Goal: Task Accomplishment & Management: Complete application form

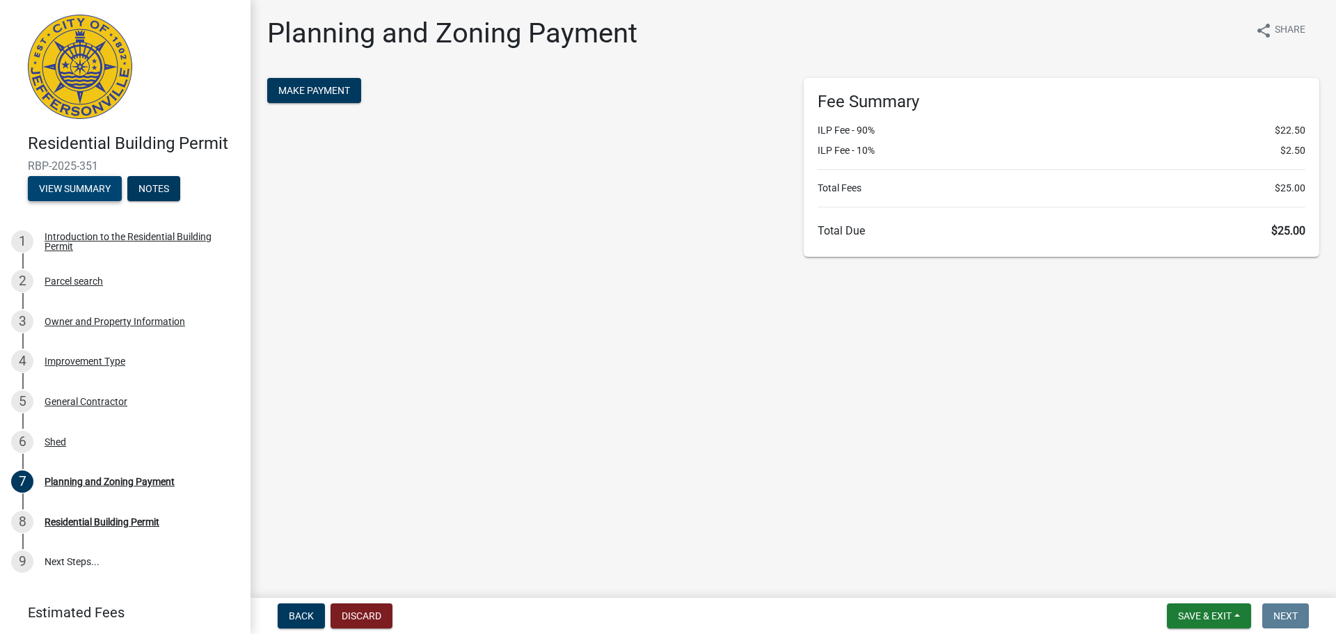
click at [90, 195] on button "View Summary" at bounding box center [75, 188] width 94 height 25
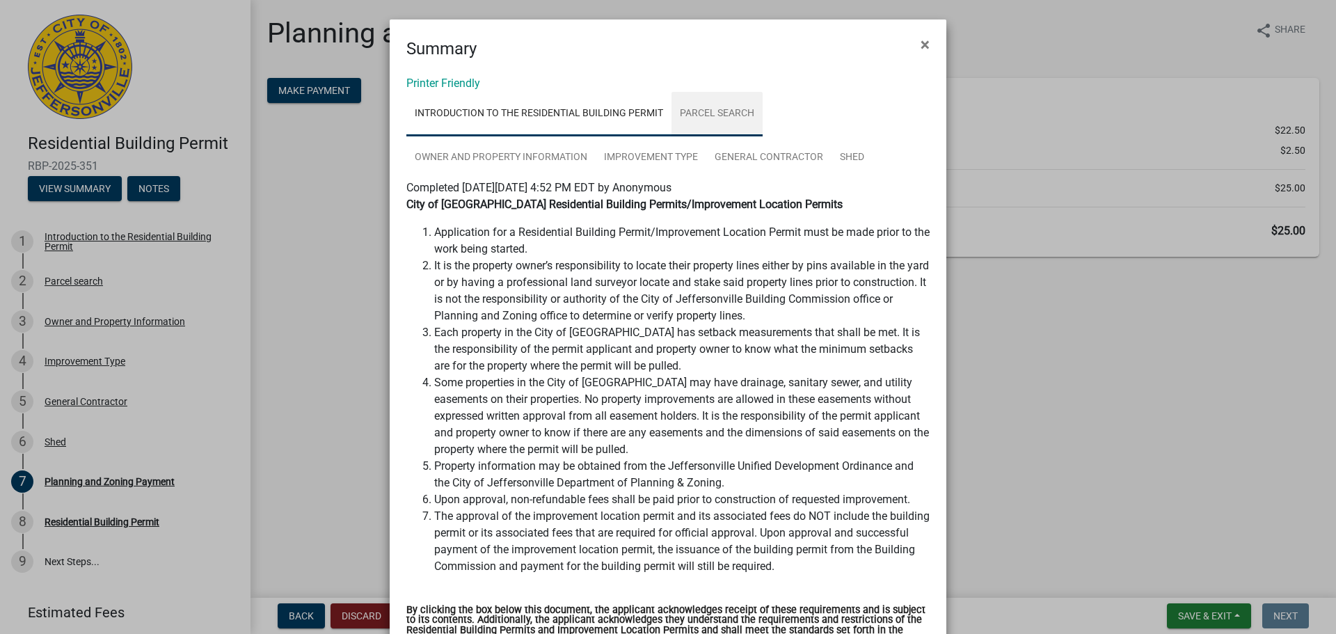
click at [727, 113] on link "Parcel search" at bounding box center [717, 114] width 91 height 45
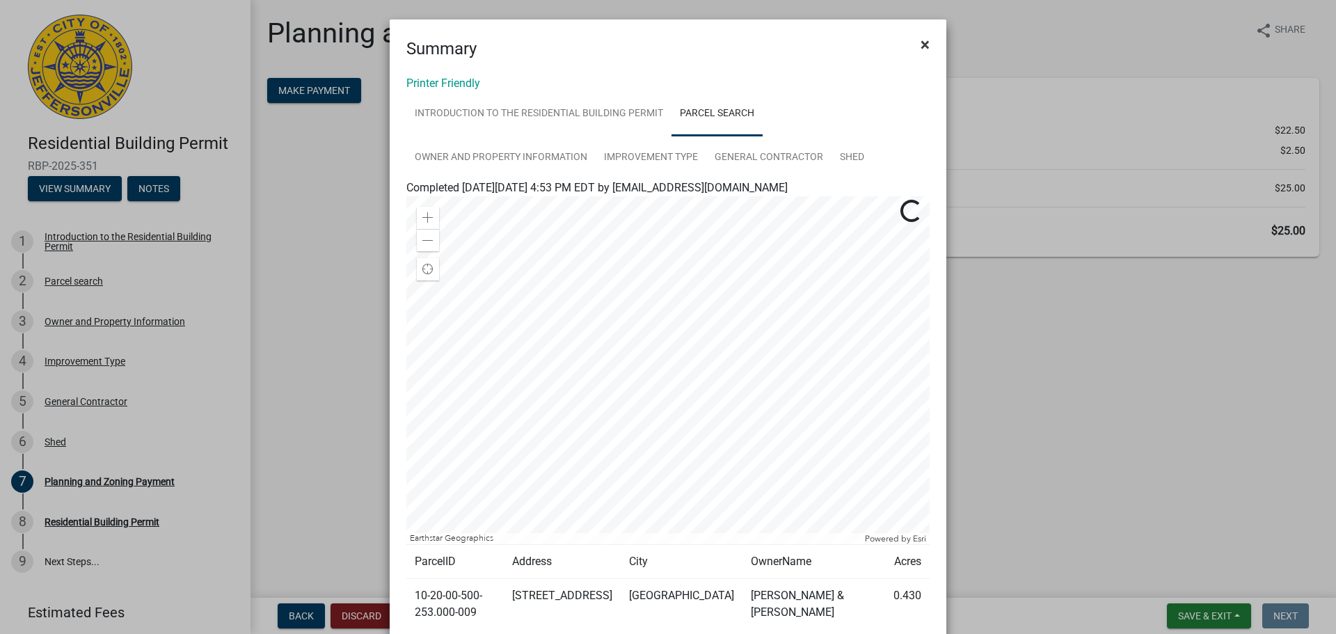
click at [921, 36] on span "×" at bounding box center [925, 44] width 9 height 19
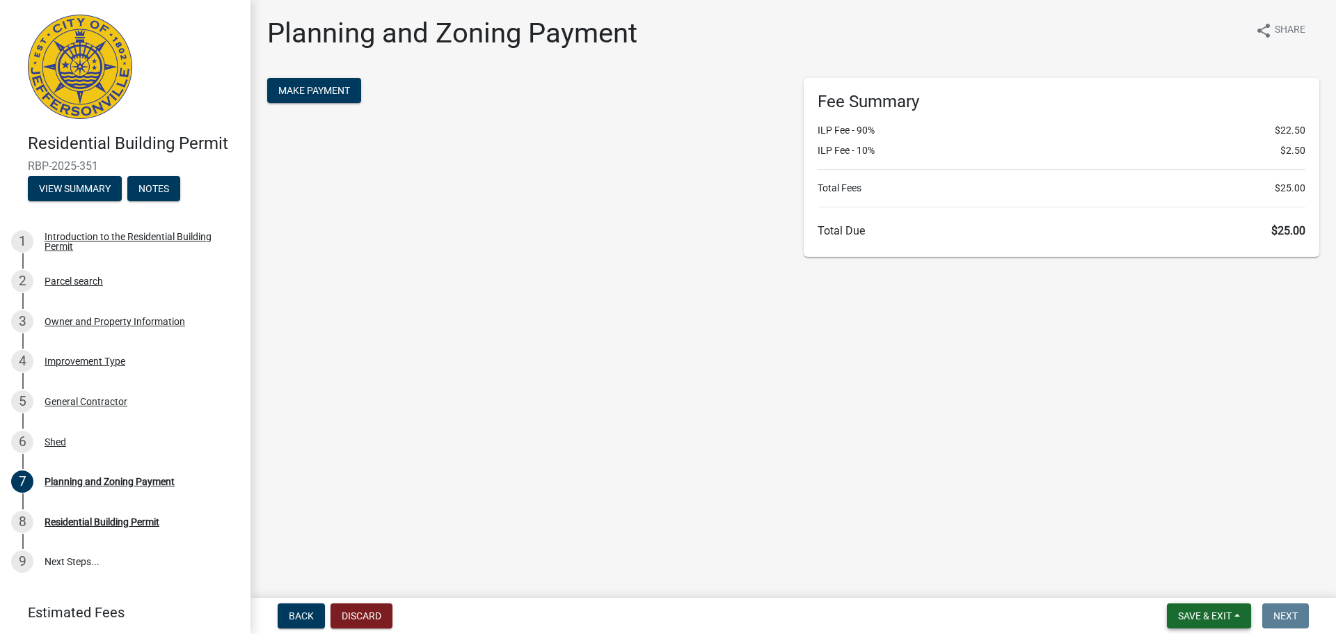
click at [1212, 615] on span "Save & Exit" at bounding box center [1205, 615] width 54 height 11
click at [1169, 582] on button "Save & Exit" at bounding box center [1195, 579] width 111 height 33
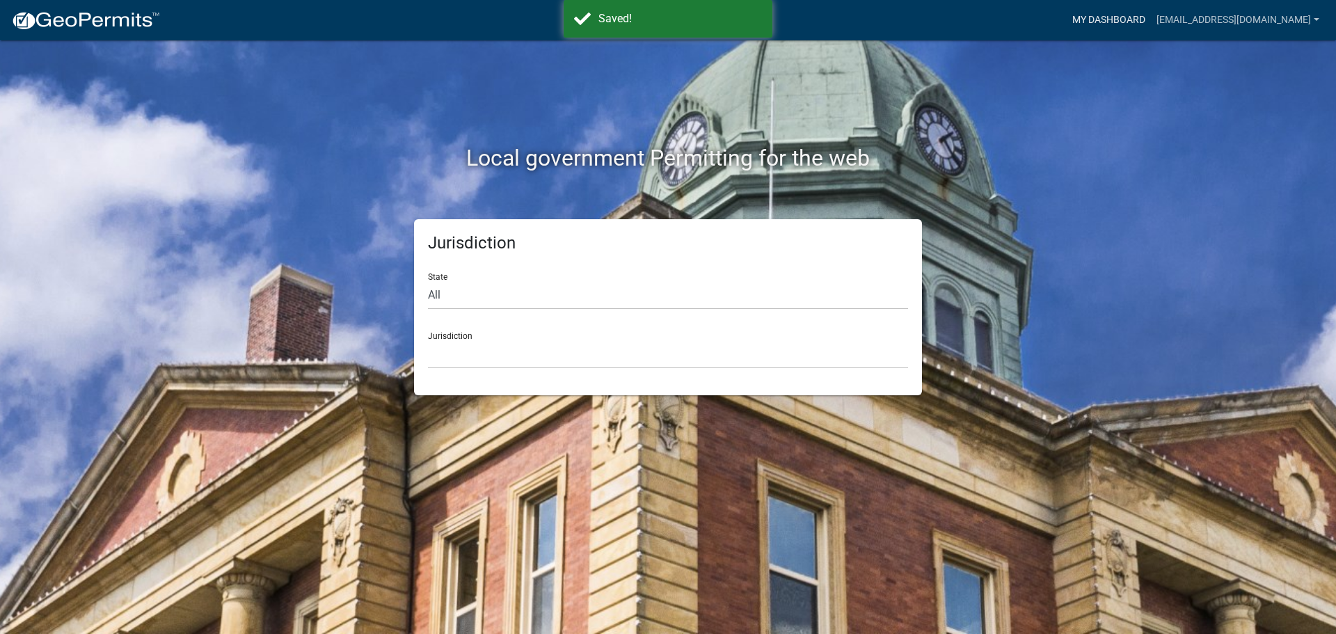
click at [1145, 19] on link "My Dashboard" at bounding box center [1109, 20] width 84 height 26
